Goal: Task Accomplishment & Management: Use online tool/utility

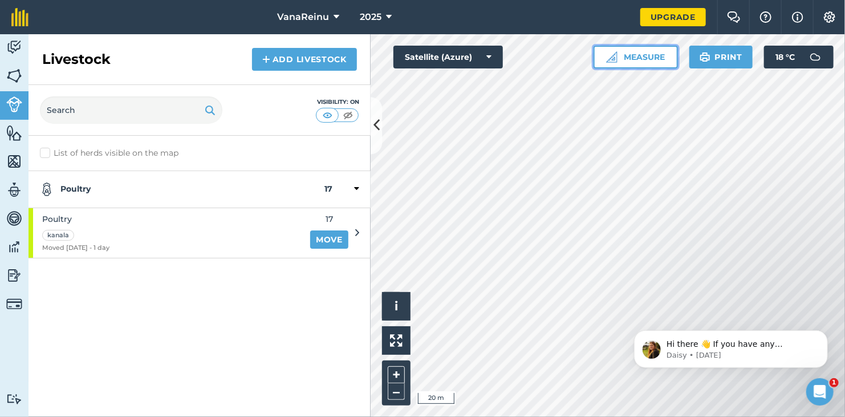
click at [651, 50] on button "Measure" at bounding box center [635, 57] width 84 height 23
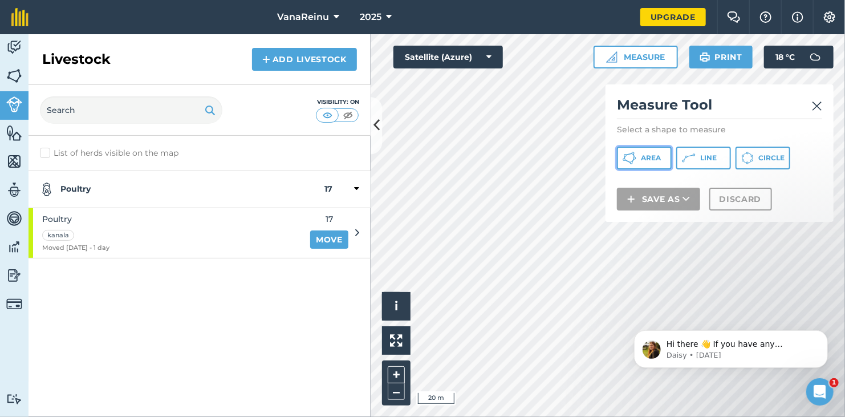
click at [651, 158] on span "Area" at bounding box center [651, 157] width 20 height 9
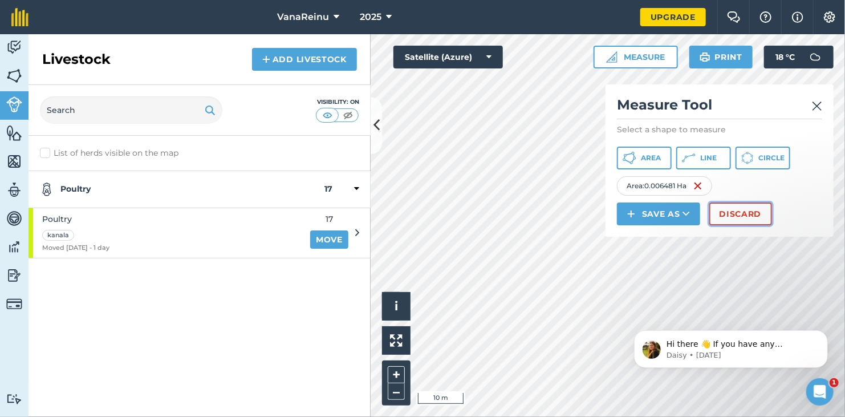
click at [743, 213] on button "Discard" at bounding box center [740, 213] width 63 height 23
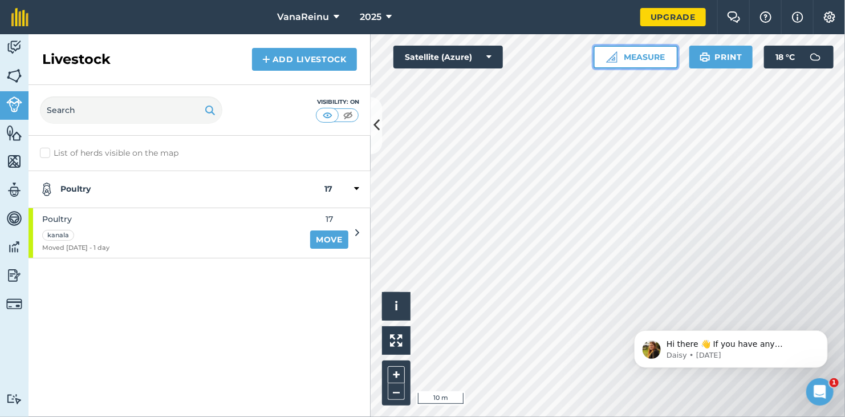
click at [656, 53] on button "Measure" at bounding box center [635, 57] width 84 height 23
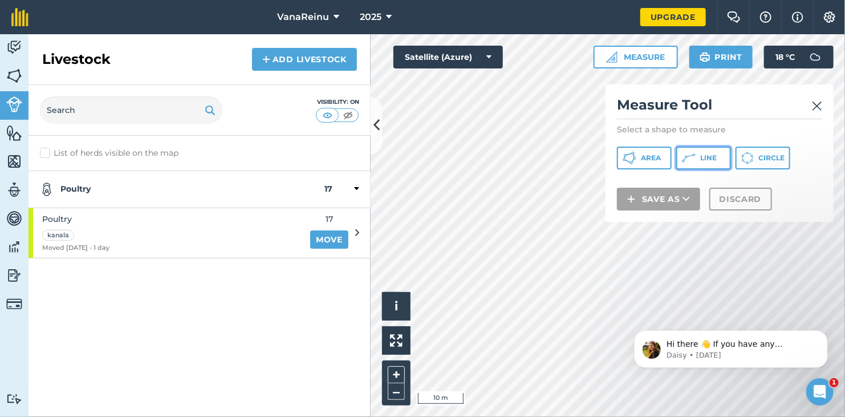
drag, startPoint x: 705, startPoint y: 165, endPoint x: 700, endPoint y: 163, distance: 6.1
click at [702, 164] on button "Line" at bounding box center [703, 158] width 55 height 23
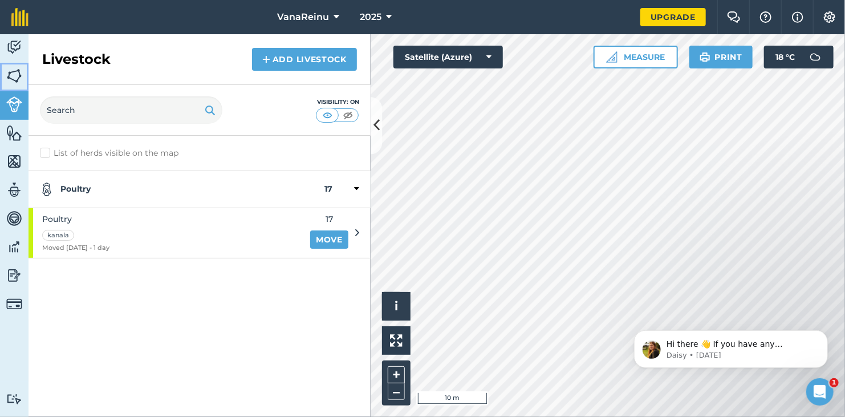
click at [22, 72] on img at bounding box center [14, 75] width 16 height 17
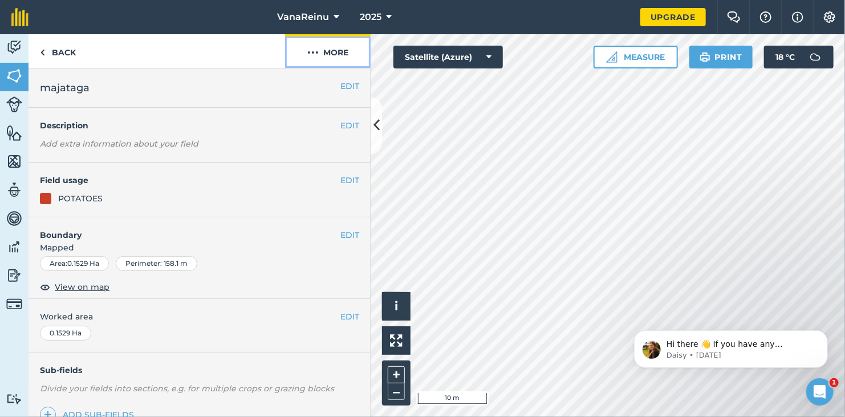
click at [320, 53] on button "More" at bounding box center [328, 51] width 86 height 34
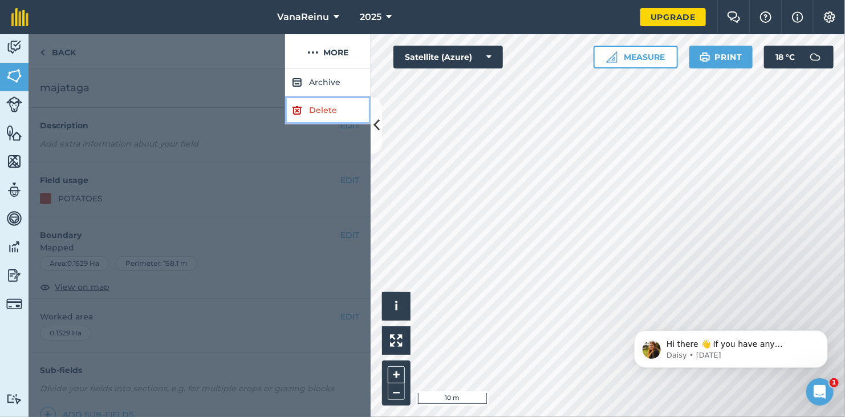
click at [322, 103] on link "Delete" at bounding box center [328, 110] width 86 height 28
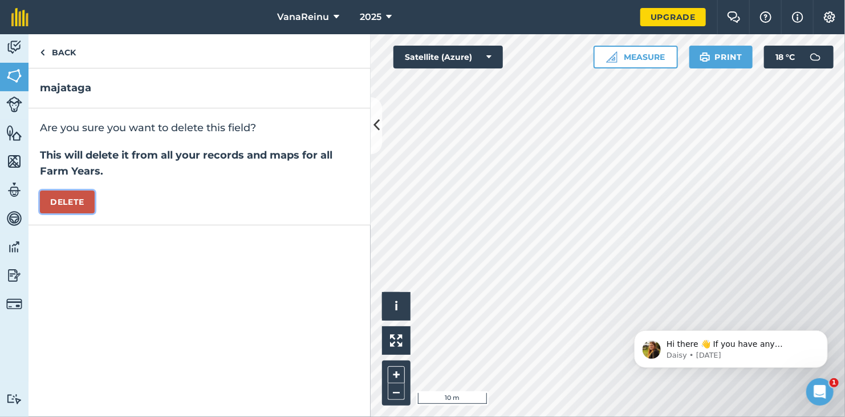
click at [62, 203] on button "Delete" at bounding box center [67, 201] width 55 height 23
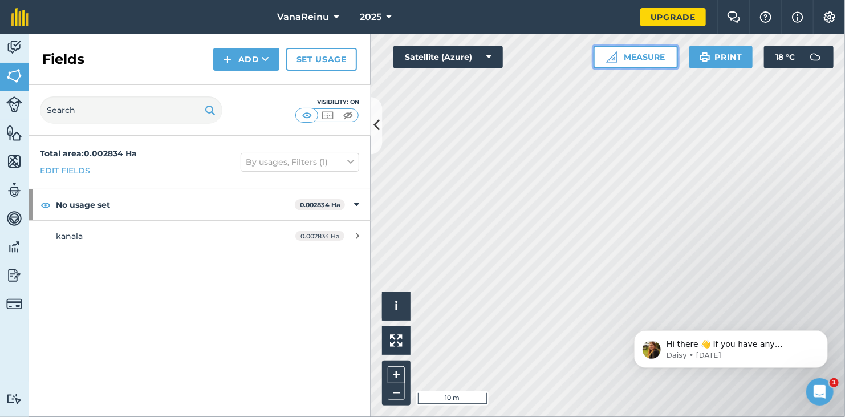
click at [658, 58] on button "Measure" at bounding box center [635, 57] width 84 height 23
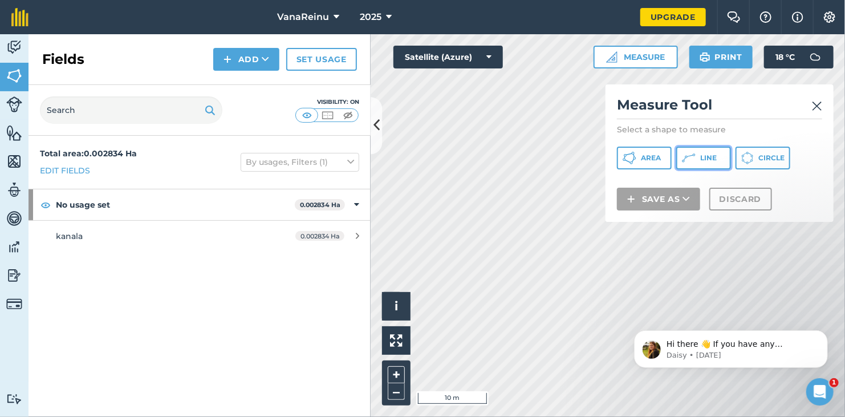
click at [636, 158] on icon at bounding box center [630, 158] width 14 height 14
click at [463, 55] on button "Satellite (Azure)" at bounding box center [447, 57] width 109 height 23
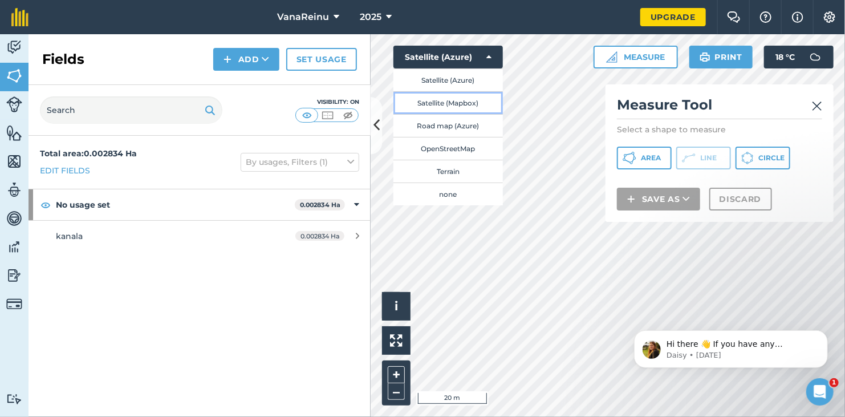
click at [462, 102] on button "Satellite (Mapbox)" at bounding box center [447, 102] width 109 height 23
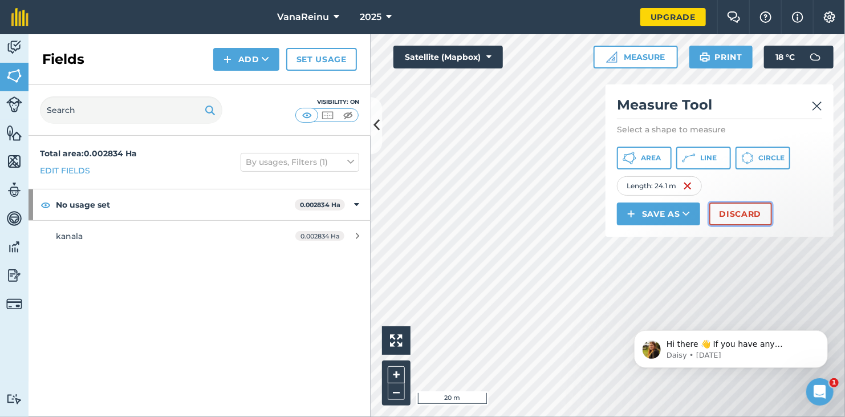
click at [749, 213] on button "Discard" at bounding box center [740, 213] width 63 height 23
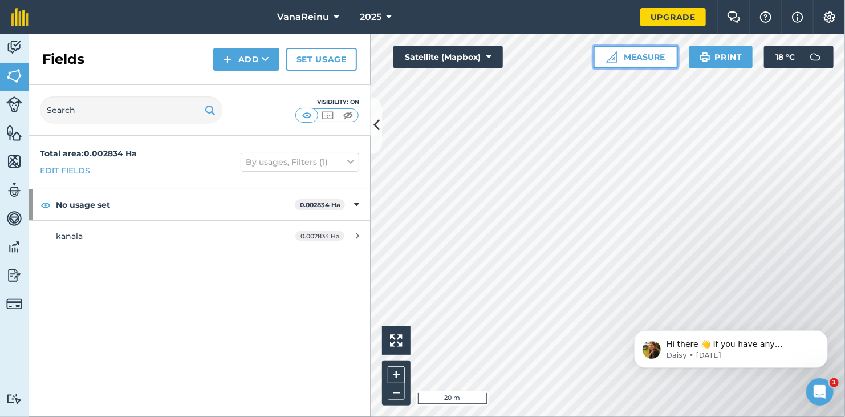
click at [640, 53] on button "Measure" at bounding box center [635, 57] width 84 height 23
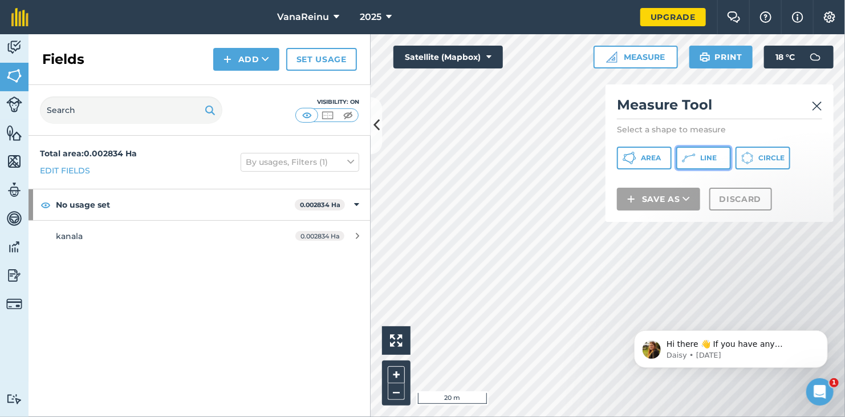
click at [697, 159] on button "Line" at bounding box center [703, 158] width 55 height 23
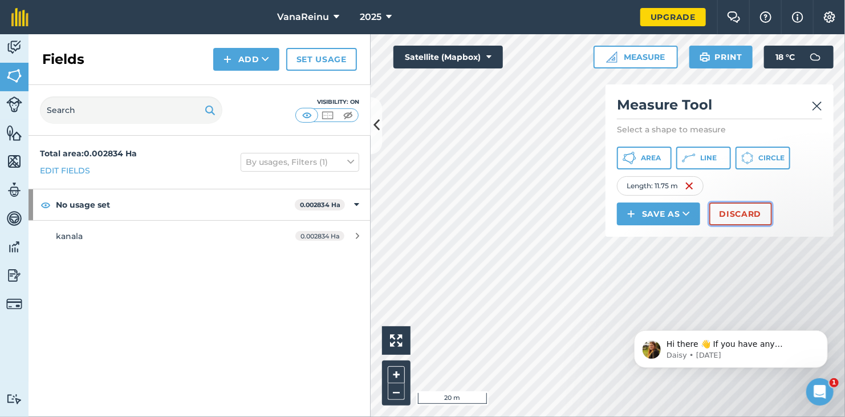
click at [738, 212] on button "Discard" at bounding box center [740, 213] width 63 height 23
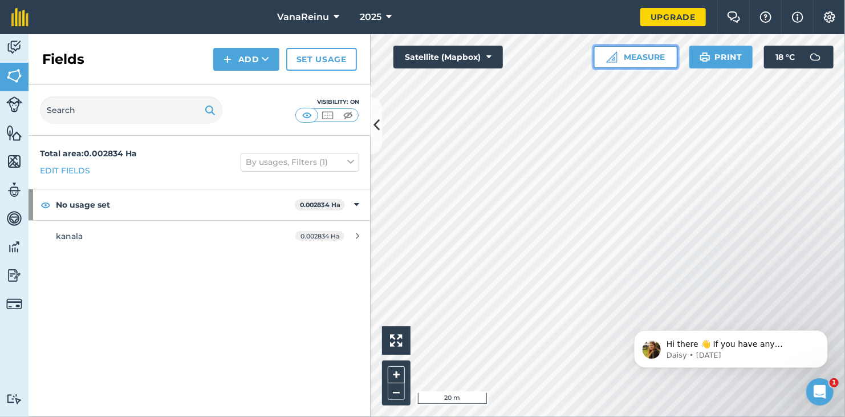
click at [645, 62] on button "Measure" at bounding box center [635, 57] width 84 height 23
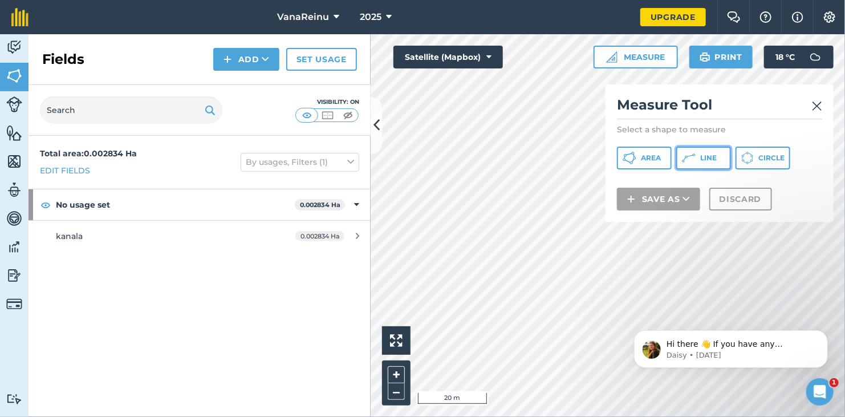
drag, startPoint x: 709, startPoint y: 160, endPoint x: 690, endPoint y: 155, distance: 19.4
click at [708, 158] on span "Line" at bounding box center [708, 157] width 17 height 9
